Goal: Navigation & Orientation: Find specific page/section

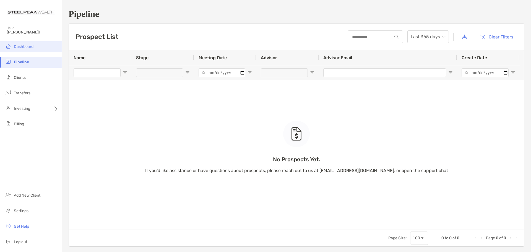
click at [15, 44] on span "Dashboard" at bounding box center [24, 46] width 20 height 5
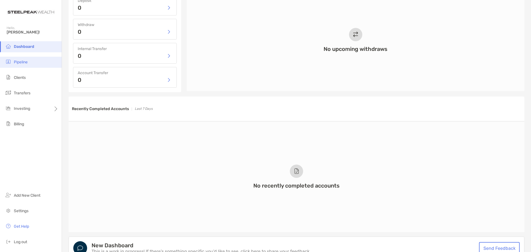
scroll to position [363, 0]
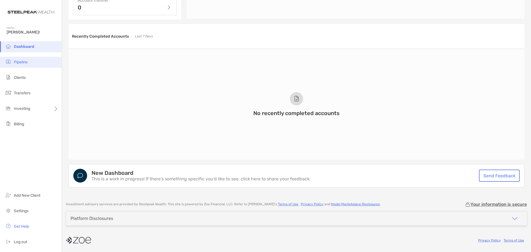
click at [25, 65] on li "Pipeline" at bounding box center [31, 62] width 62 height 11
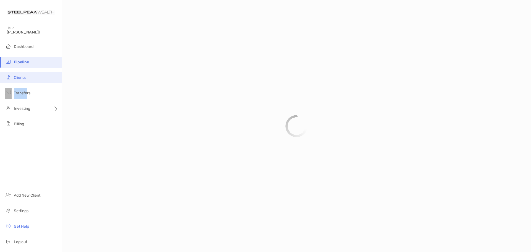
click at [27, 83] on ul "Dashboard Pipeline Clients Transfers Investing Billing" at bounding box center [31, 87] width 62 height 93
click at [30, 79] on li "Clients" at bounding box center [31, 77] width 62 height 11
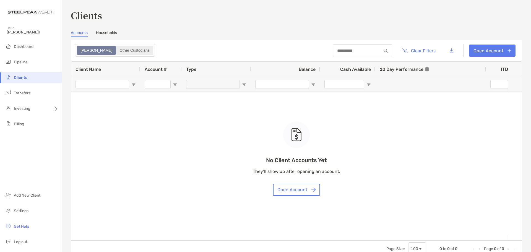
click at [118, 50] on div "Other Custodians" at bounding box center [134, 50] width 36 height 8
click at [113, 36] on section "Accounts Households Zoe Other Custodians Clear Filters Open Account 0 to 0 of 0…" at bounding box center [296, 143] width 451 height 227
click at [113, 35] on link "Households" at bounding box center [106, 33] width 21 height 6
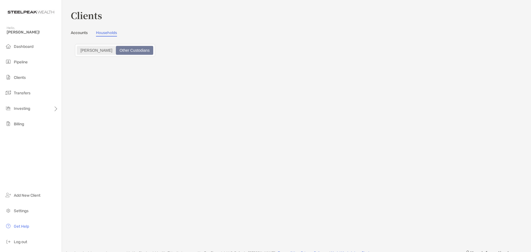
click at [87, 52] on div "[PERSON_NAME]" at bounding box center [96, 50] width 38 height 8
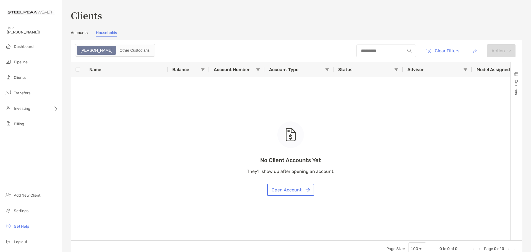
drag, startPoint x: 300, startPoint y: 159, endPoint x: 227, endPoint y: 158, distance: 73.0
click at [227, 158] on div "No Client Accounts Yet They’ll show up after opening an account. Open Account" at bounding box center [290, 151] width 439 height 178
click at [80, 36] on link "Accounts" at bounding box center [79, 33] width 17 height 6
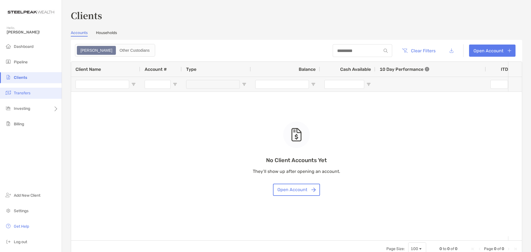
click at [13, 92] on li "Transfers" at bounding box center [31, 93] width 62 height 11
